Goal: Task Accomplishment & Management: Manage account settings

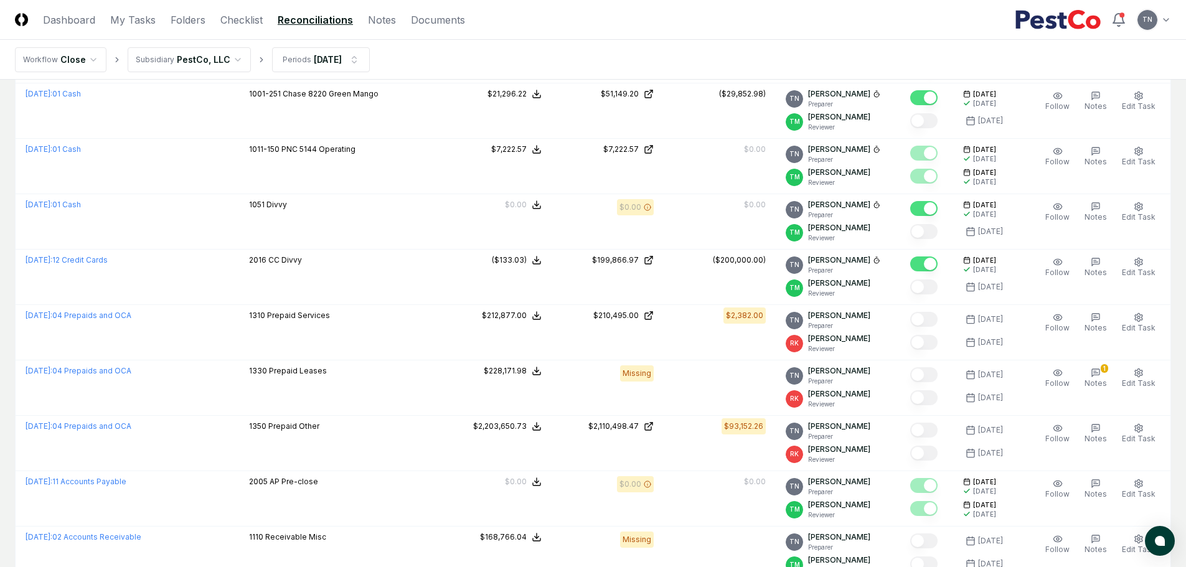
scroll to position [809, 0]
click at [141, 20] on link "My Tasks" at bounding box center [132, 19] width 45 height 15
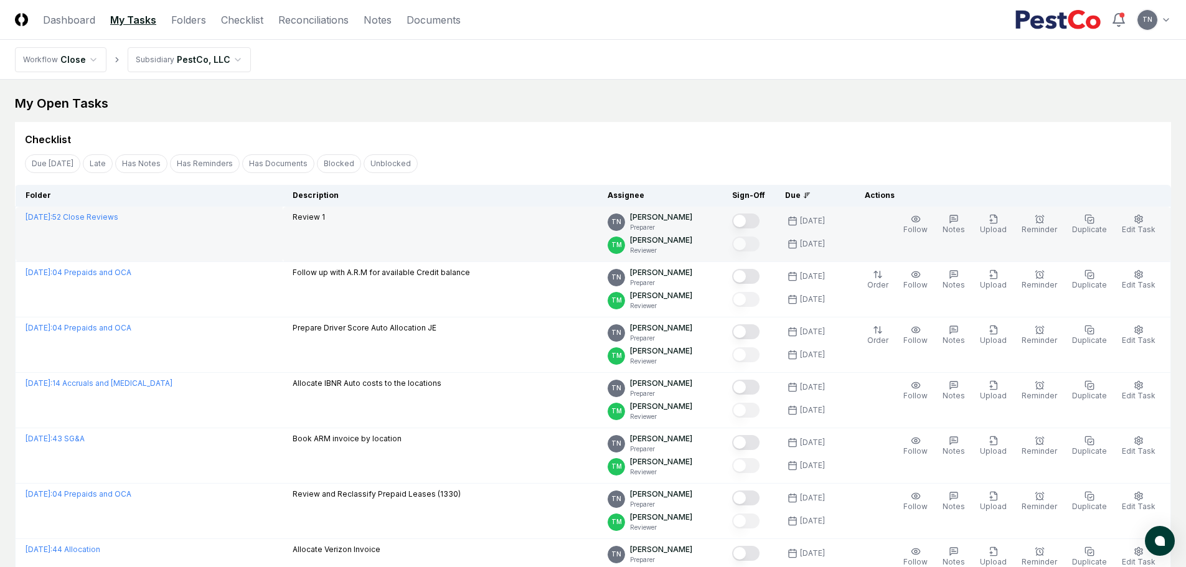
click at [760, 217] on button "Mark complete" at bounding box center [745, 221] width 27 height 15
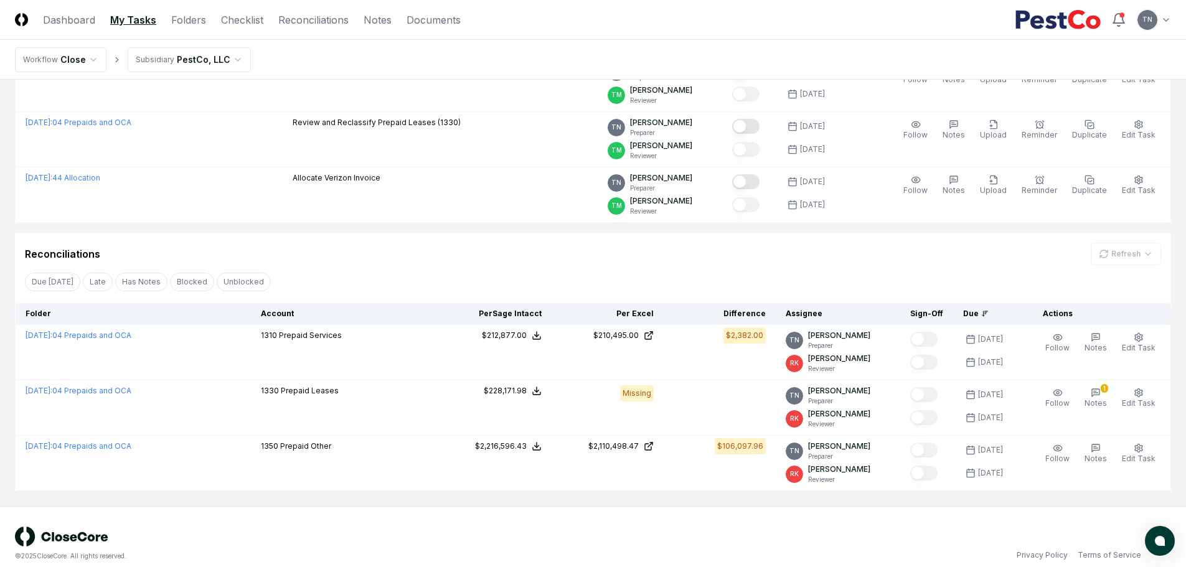
scroll to position [385, 0]
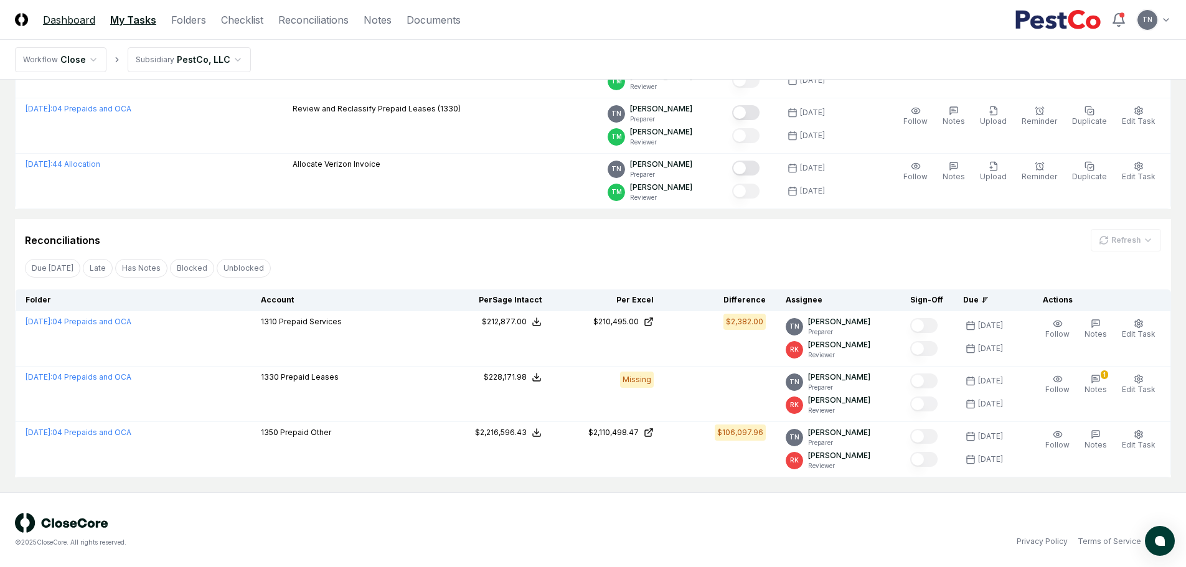
click at [89, 19] on link "Dashboard" at bounding box center [69, 19] width 52 height 15
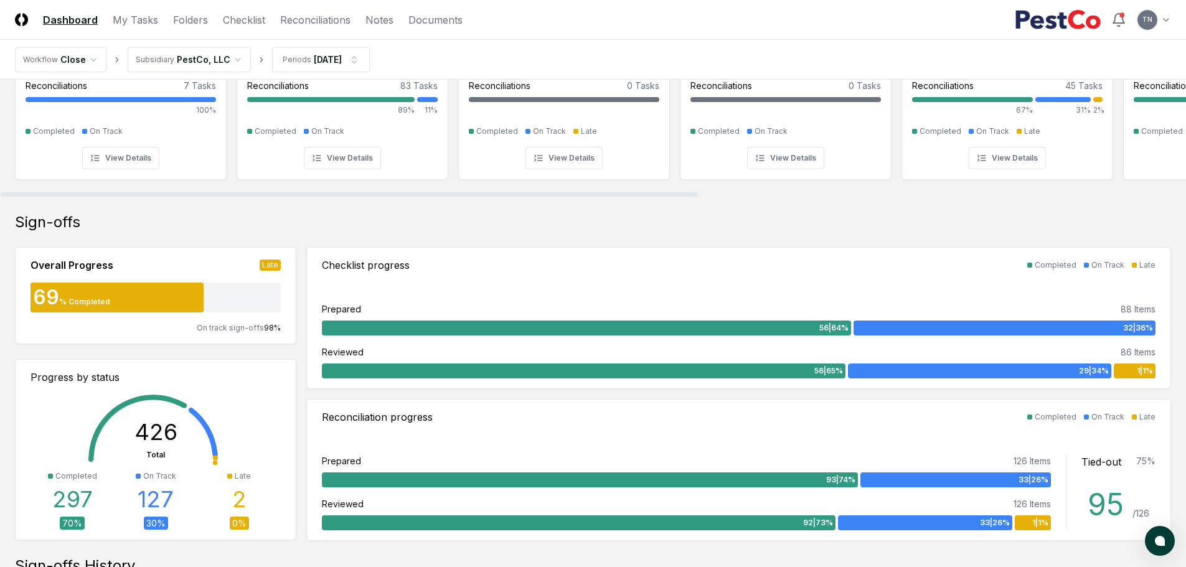
scroll to position [187, 0]
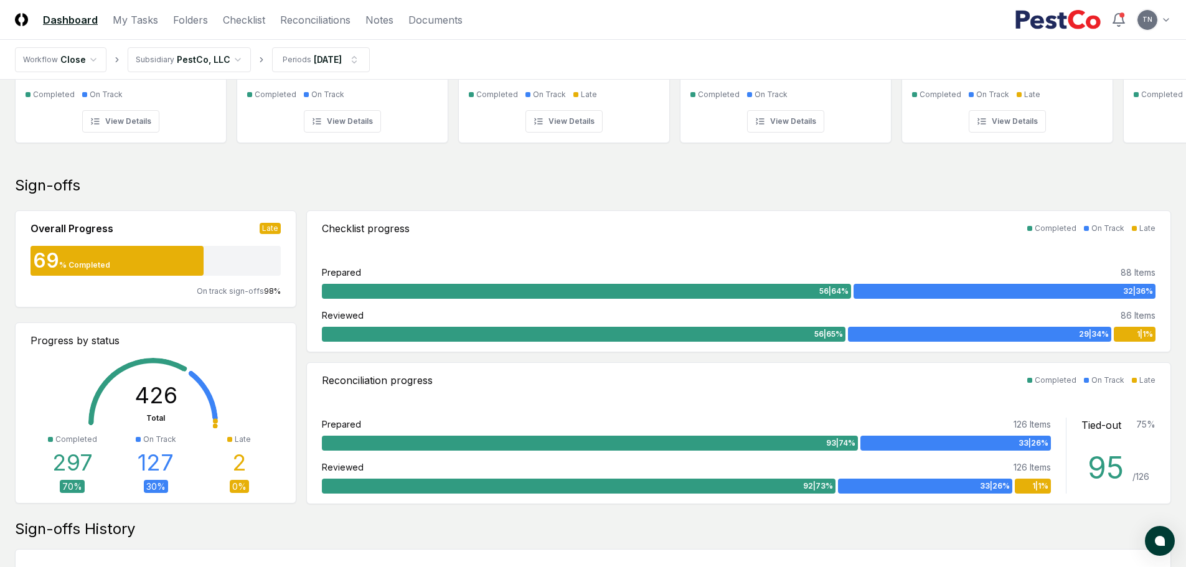
click at [242, 469] on div "2" at bounding box center [239, 462] width 14 height 25
click at [238, 441] on div "Late" at bounding box center [243, 439] width 16 height 11
click at [239, 22] on link "Checklist" at bounding box center [244, 19] width 42 height 15
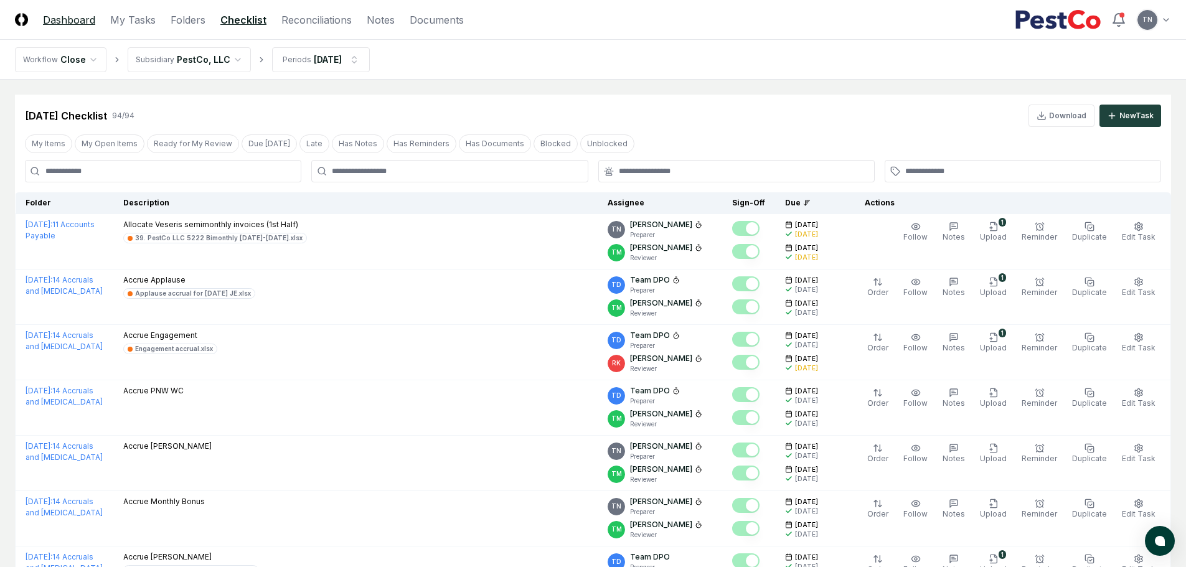
click at [72, 19] on link "Dashboard" at bounding box center [69, 19] width 52 height 15
